Goal: Task Accomplishment & Management: Complete application form

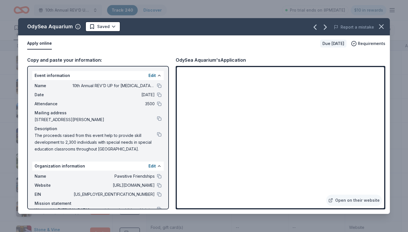
scroll to position [1232, 0]
click at [113, 26] on html "10th Annual REV’D UP for Autism Car Show & Special Needs Resource Fair Track · …" at bounding box center [204, 116] width 408 height 232
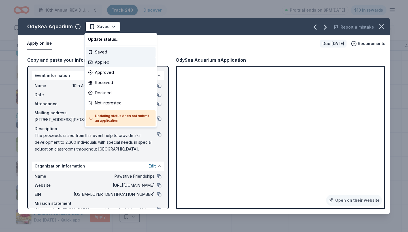
click at [108, 63] on div "Applied" at bounding box center [121, 62] width 70 height 10
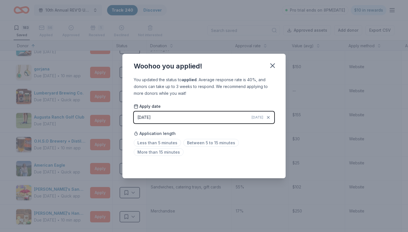
click at [274, 67] on icon "button" at bounding box center [273, 66] width 8 height 8
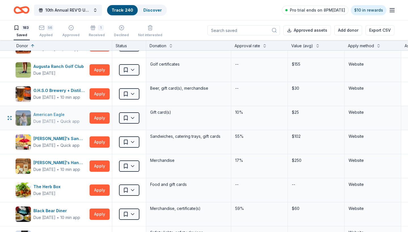
scroll to position [1280, 1]
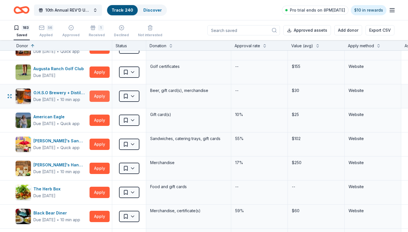
click at [97, 96] on button "Apply" at bounding box center [100, 96] width 20 height 11
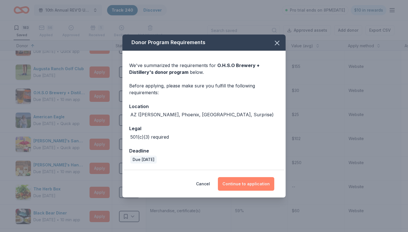
click at [249, 185] on button "Continue to application" at bounding box center [246, 184] width 56 height 14
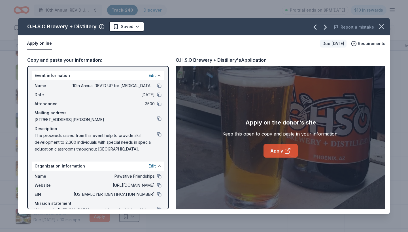
click at [274, 152] on link "Apply" at bounding box center [280, 151] width 34 height 14
click at [135, 27] on html "10th Annual REV’D UP for Autism Car Show & Special Needs Resource Fair Track · …" at bounding box center [204, 116] width 408 height 232
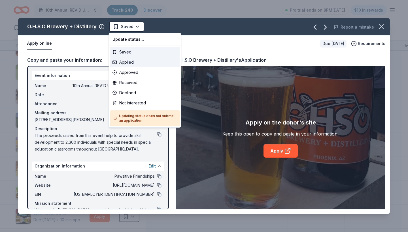
click at [129, 63] on div "Applied" at bounding box center [145, 62] width 70 height 10
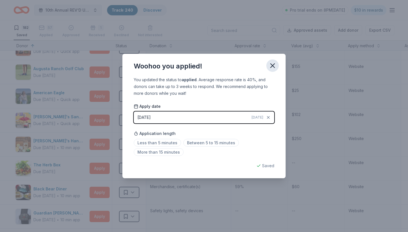
click at [272, 65] on icon "button" at bounding box center [273, 66] width 4 height 4
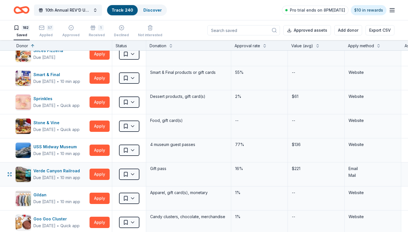
scroll to position [349, 1]
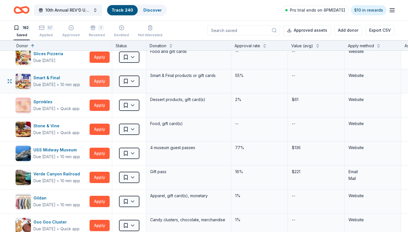
click at [103, 80] on button "Apply" at bounding box center [100, 81] width 20 height 11
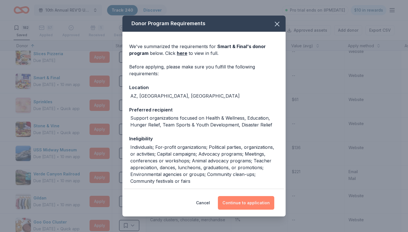
click at [235, 205] on button "Continue to application" at bounding box center [246, 203] width 56 height 14
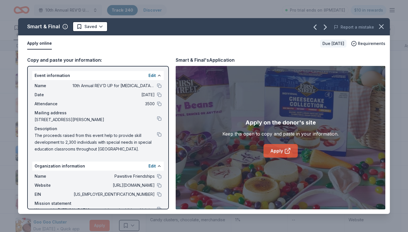
click at [274, 152] on link "Apply" at bounding box center [280, 151] width 34 height 14
click at [99, 26] on html "10th Annual REV’D UP for [MEDICAL_DATA] Car Show & Special Needs Resource Fair …" at bounding box center [204, 116] width 408 height 232
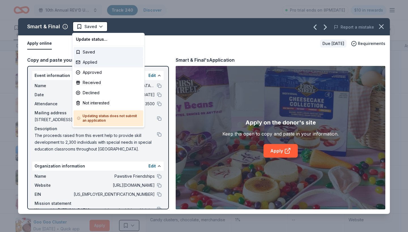
click at [102, 62] on div "Applied" at bounding box center [109, 62] width 70 height 10
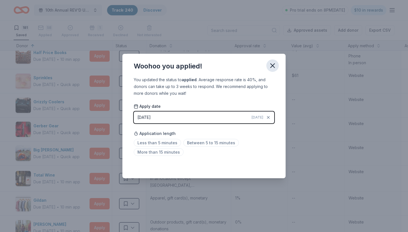
click at [270, 69] on icon "button" at bounding box center [273, 66] width 8 height 8
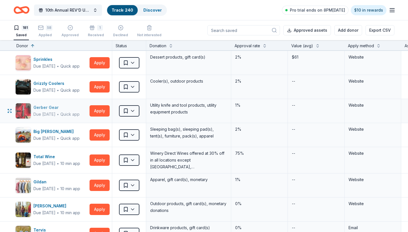
scroll to position [371, 0]
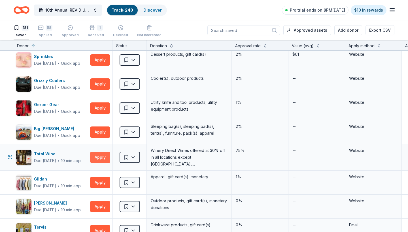
click at [100, 158] on button "Apply" at bounding box center [100, 157] width 20 height 11
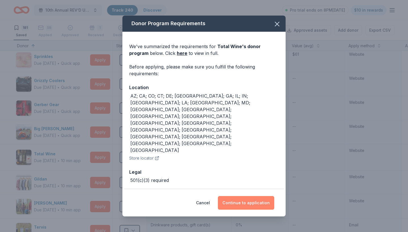
click at [237, 196] on button "Continue to application" at bounding box center [246, 203] width 56 height 14
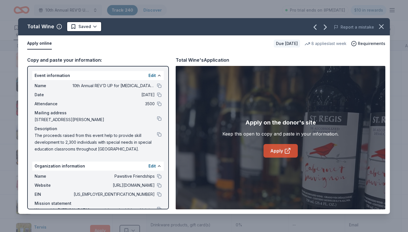
click at [278, 150] on link "Apply" at bounding box center [280, 151] width 34 height 14
click at [95, 25] on html "10th Annual REV’D UP for [MEDICAL_DATA] Car Show & Special Needs Resource Fair …" at bounding box center [204, 116] width 408 height 232
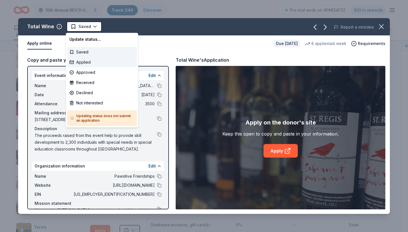
click at [87, 62] on div "Applied" at bounding box center [102, 62] width 70 height 10
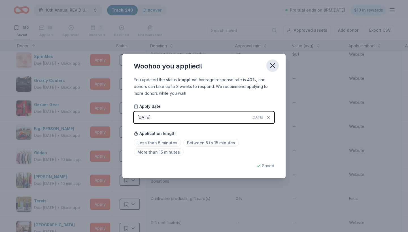
click at [272, 64] on icon "button" at bounding box center [273, 66] width 8 height 8
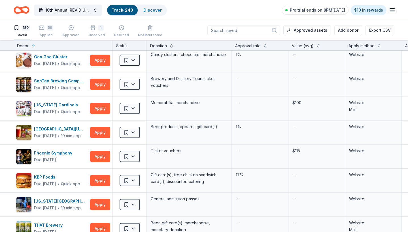
scroll to position [569, 0]
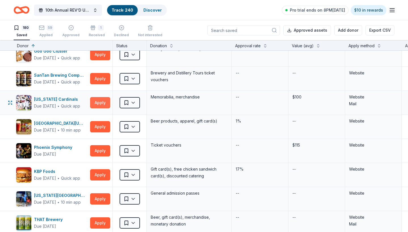
click at [99, 102] on button "Apply" at bounding box center [100, 102] width 20 height 11
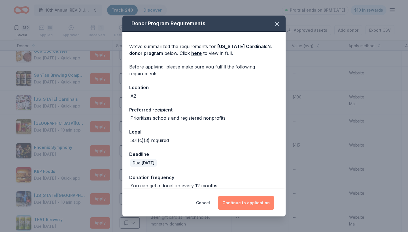
click at [250, 198] on button "Continue to application" at bounding box center [246, 203] width 56 height 14
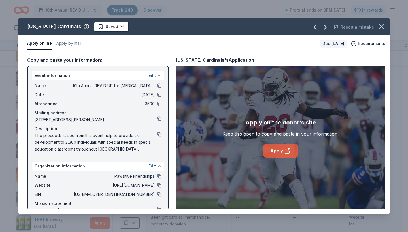
click at [276, 154] on link "Apply" at bounding box center [280, 151] width 34 height 14
